Goal: Find specific page/section: Find specific page/section

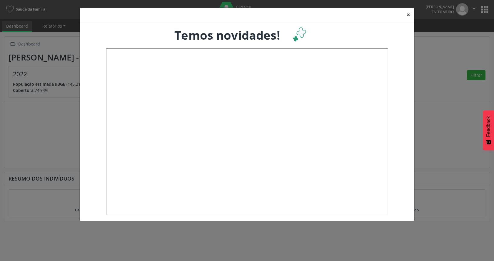
click at [408, 16] on button "×" at bounding box center [409, 15] width 12 height 14
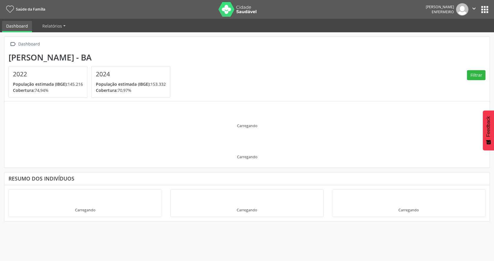
click at [482, 13] on button "apps" at bounding box center [485, 9] width 10 height 10
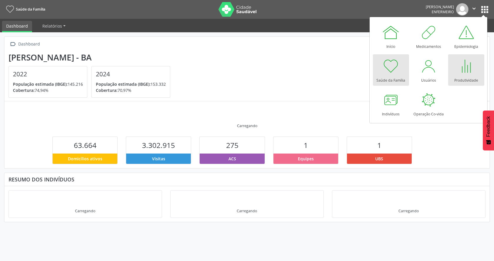
click at [455, 77] on div "Produtividade" at bounding box center [466, 79] width 24 height 8
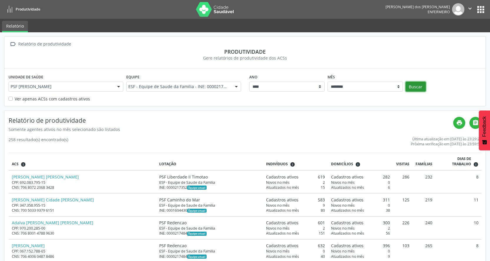
click at [409, 86] on button "Buscar" at bounding box center [415, 87] width 20 height 10
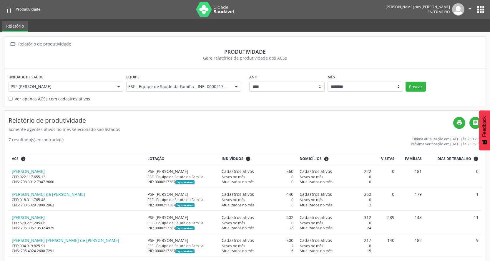
scroll to position [59, 0]
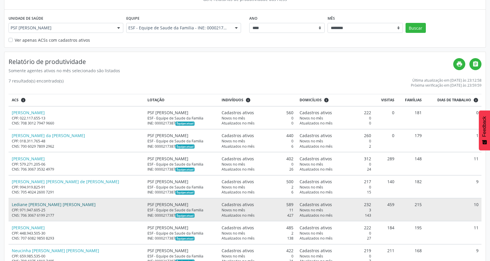
click at [46, 206] on link "Lediane [PERSON_NAME] [PERSON_NAME]" at bounding box center [54, 205] width 84 height 6
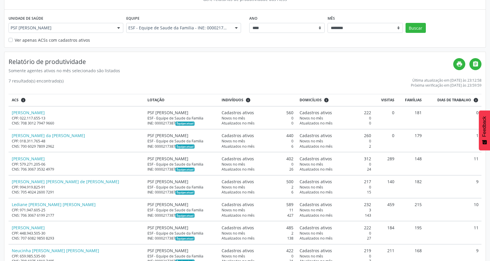
scroll to position [0, 0]
